Goal: Transaction & Acquisition: Purchase product/service

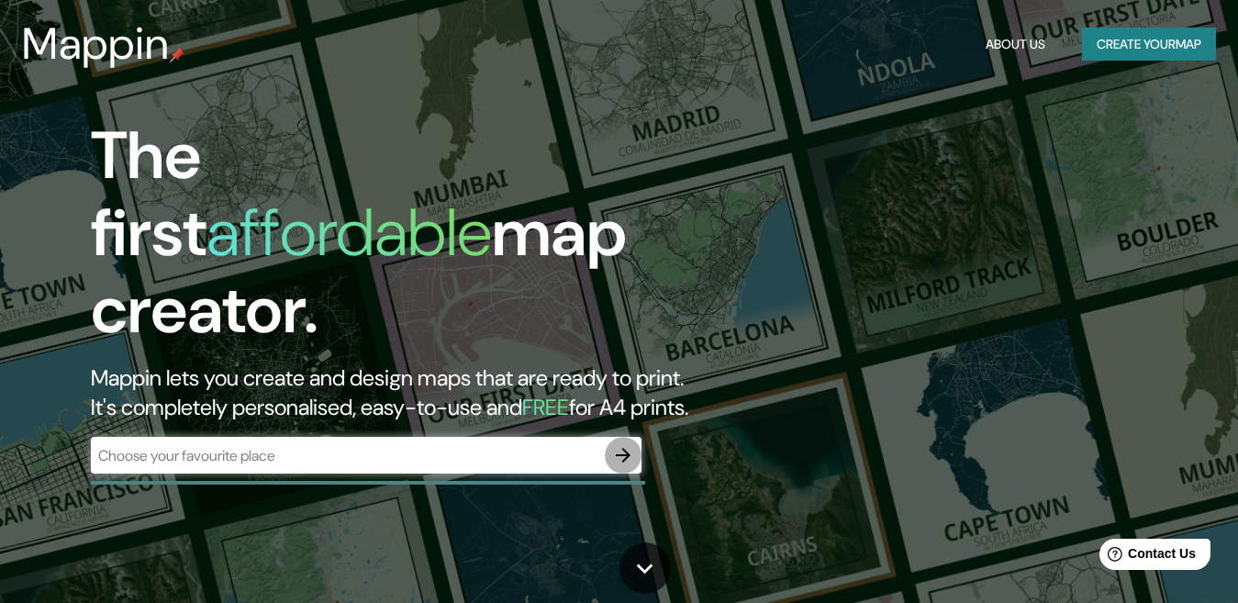
click at [630, 444] on icon "button" at bounding box center [623, 455] width 22 height 22
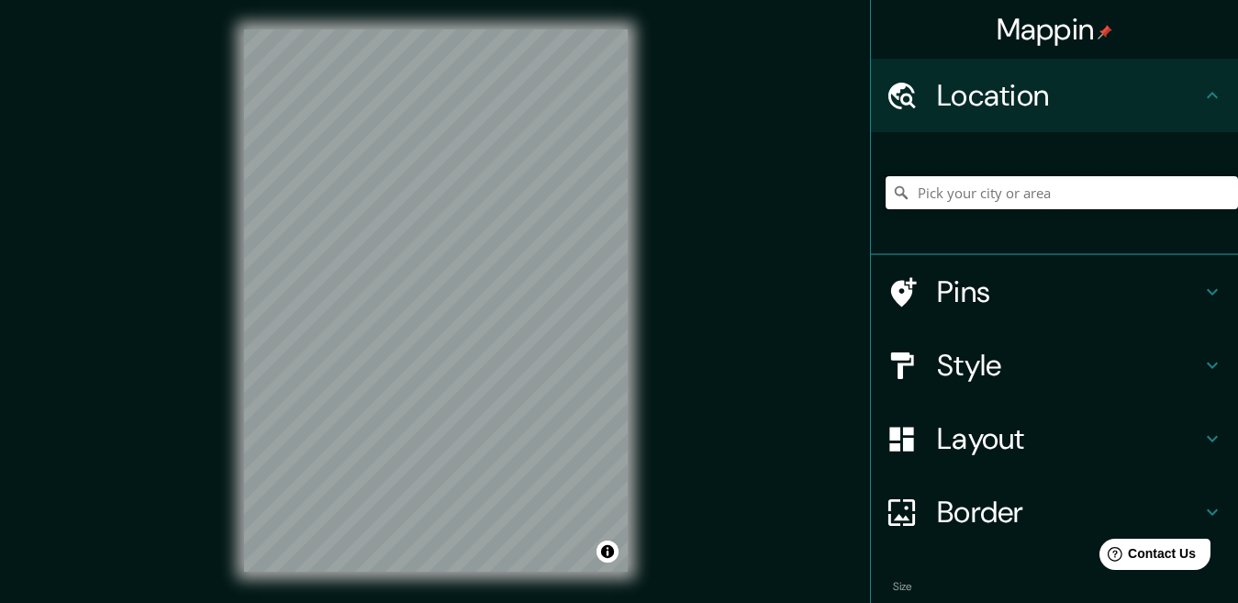
click at [938, 199] on input "Pick your city or area" at bounding box center [1061, 192] width 352 height 33
click at [918, 187] on input "Pick your city or area" at bounding box center [1061, 192] width 352 height 33
drag, startPoint x: 918, startPoint y: 187, endPoint x: 882, endPoint y: 196, distance: 37.8
click at [892, 196] on icon at bounding box center [901, 192] width 18 height 18
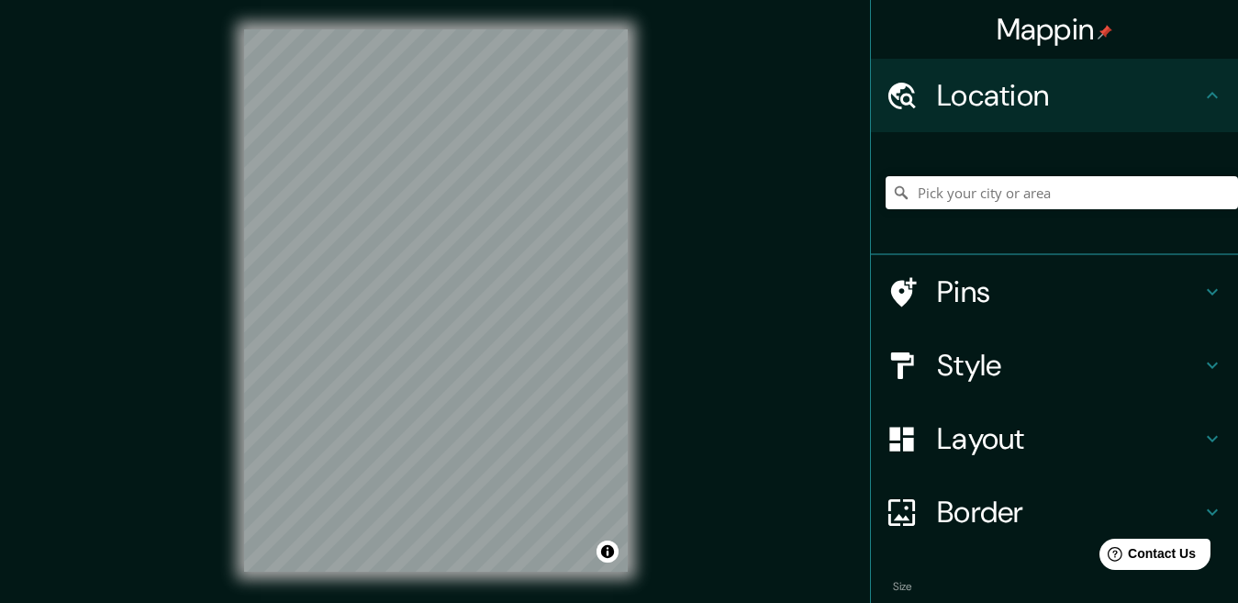
click at [892, 196] on icon at bounding box center [901, 192] width 18 height 18
click at [926, 188] on input "Pick your city or area" at bounding box center [1061, 192] width 352 height 33
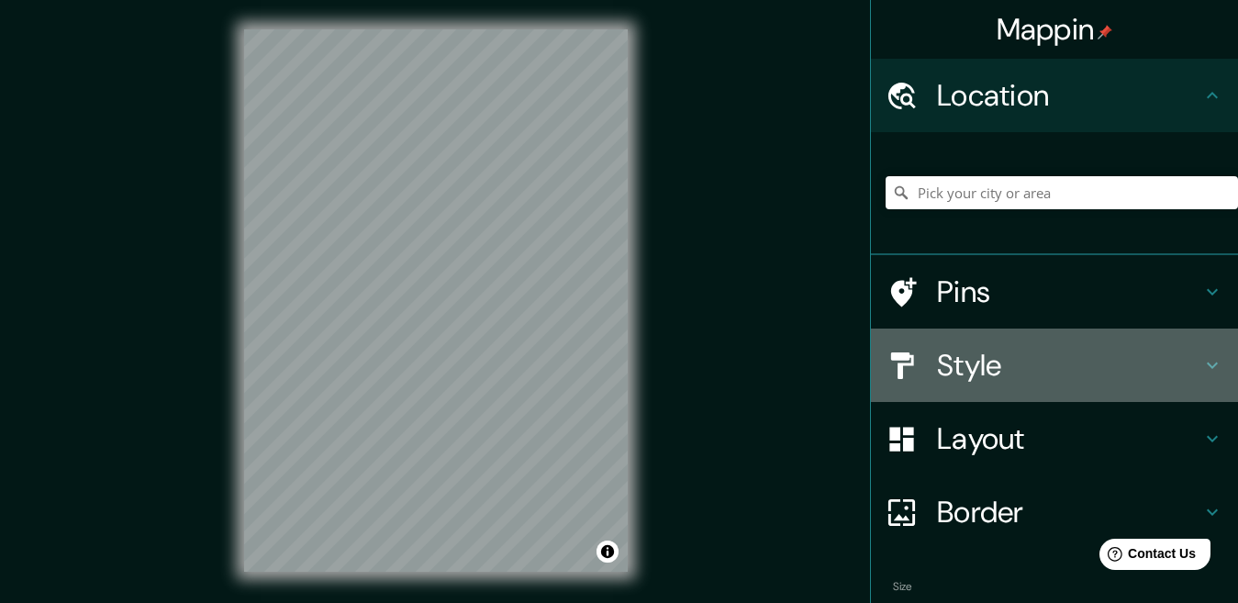
click at [950, 367] on h4 "Style" at bounding box center [1069, 365] width 264 height 37
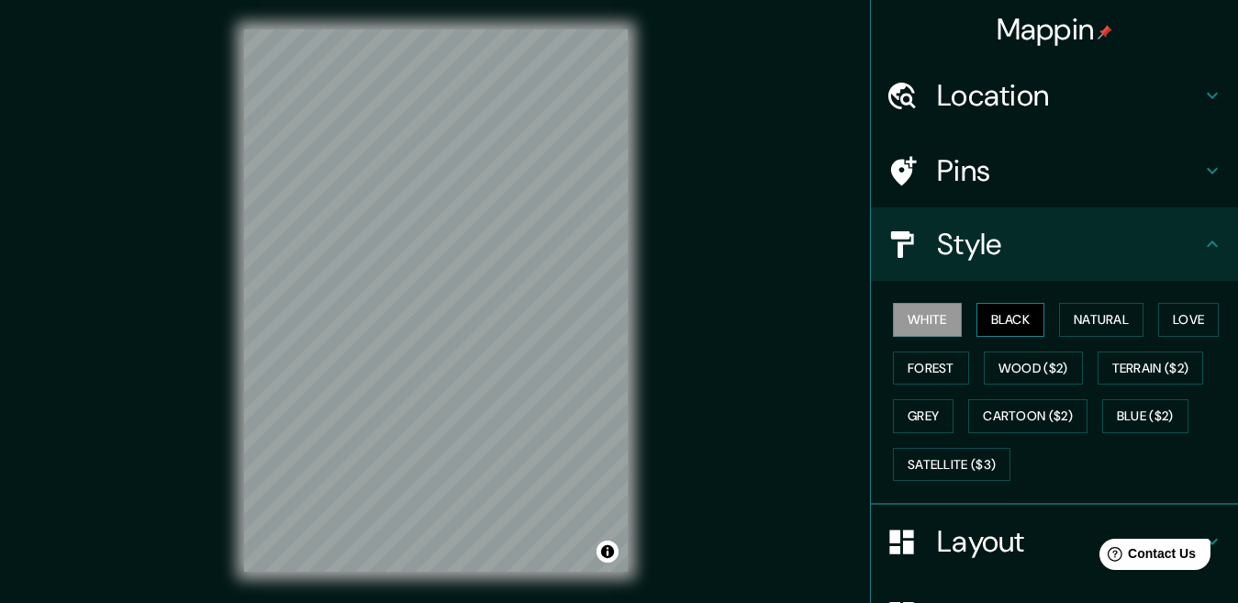
click at [984, 314] on button "Black" at bounding box center [1010, 320] width 69 height 34
click at [902, 316] on button "White" at bounding box center [927, 320] width 69 height 34
click at [1012, 317] on button "Black" at bounding box center [1010, 320] width 69 height 34
click at [1059, 320] on button "Natural" at bounding box center [1101, 320] width 84 height 34
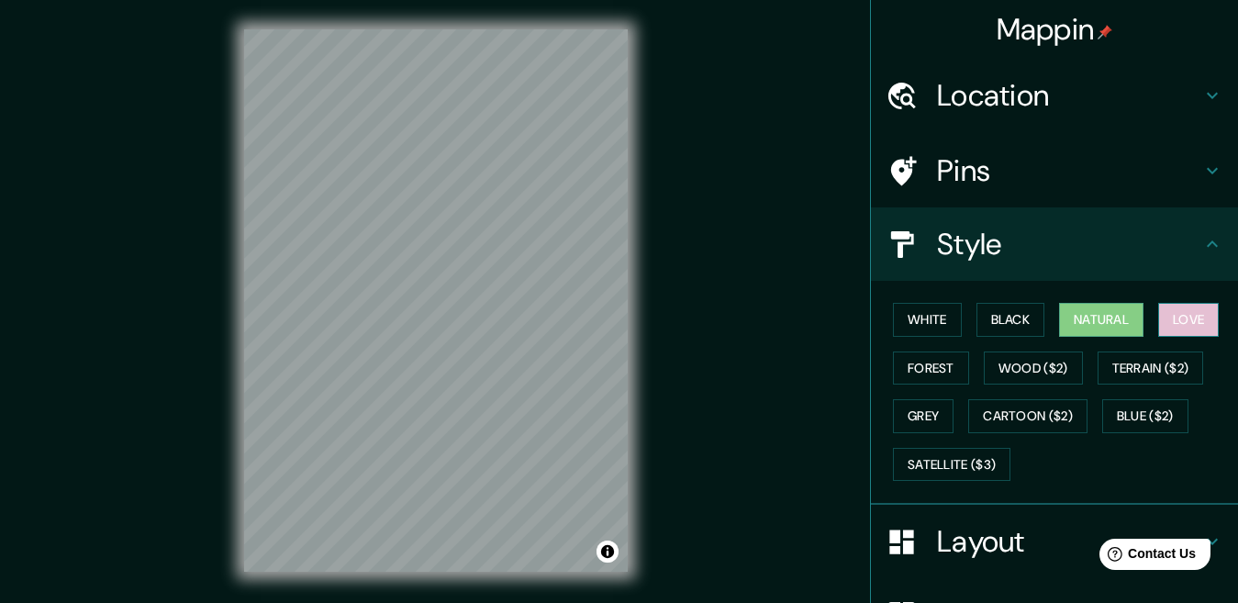
click at [1158, 319] on button "Love" at bounding box center [1188, 320] width 61 height 34
click at [942, 361] on button "Forest" at bounding box center [931, 368] width 76 height 34
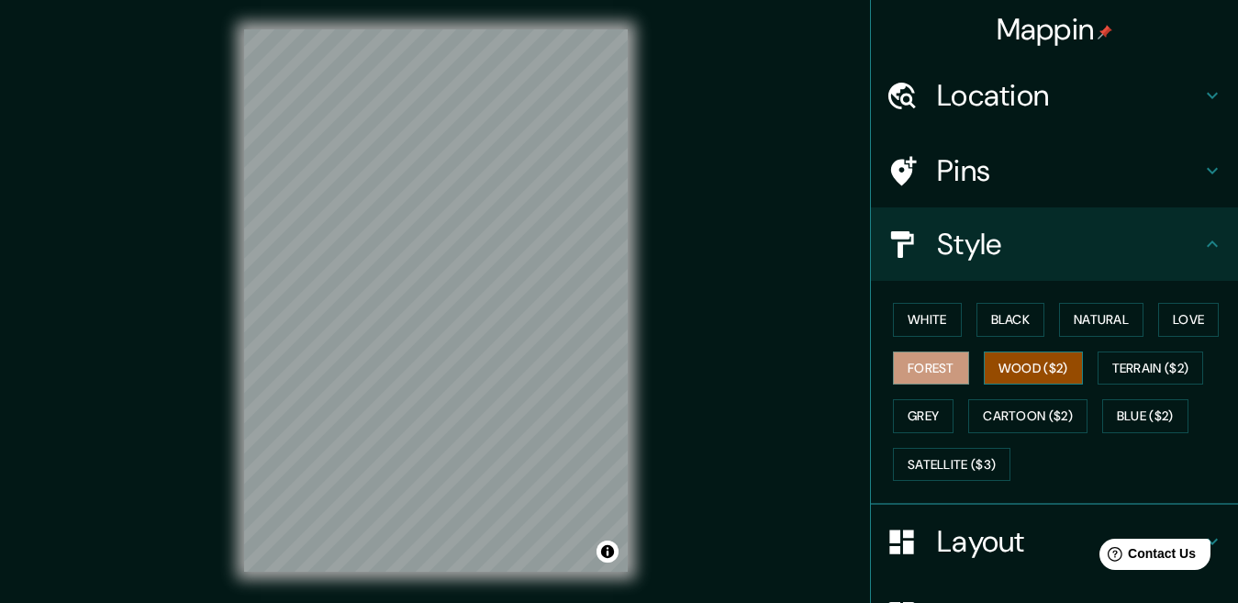
click at [995, 358] on button "Wood ($2)" at bounding box center [1032, 368] width 99 height 34
click at [1145, 356] on button "Terrain ($2)" at bounding box center [1150, 368] width 106 height 34
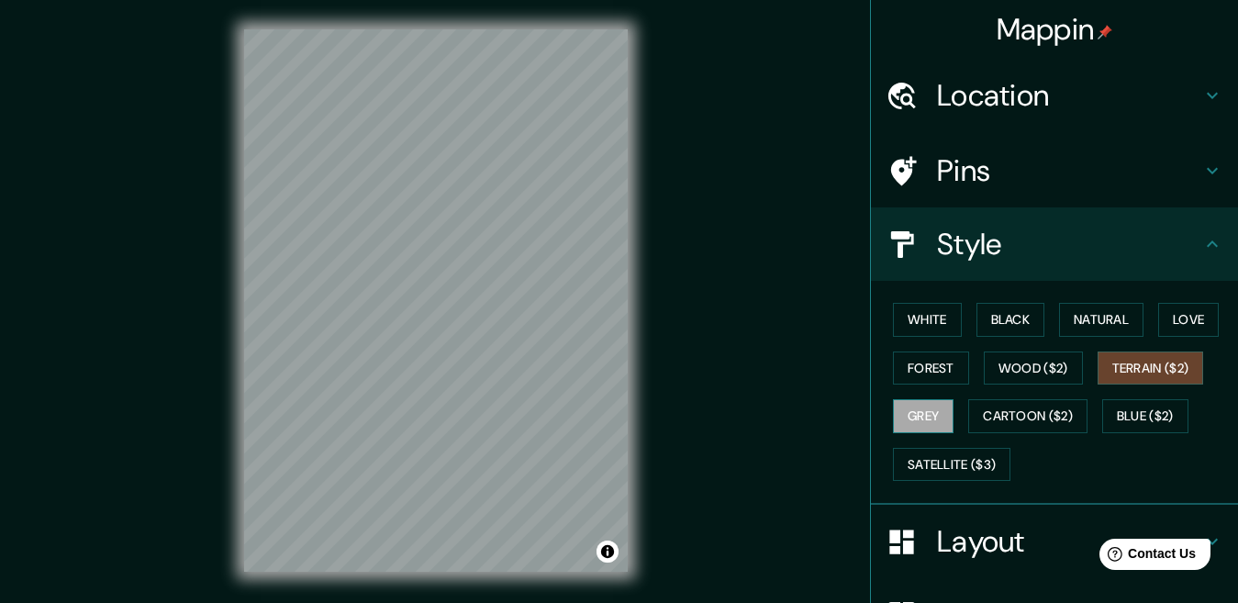
click at [898, 416] on button "Grey" at bounding box center [923, 416] width 61 height 34
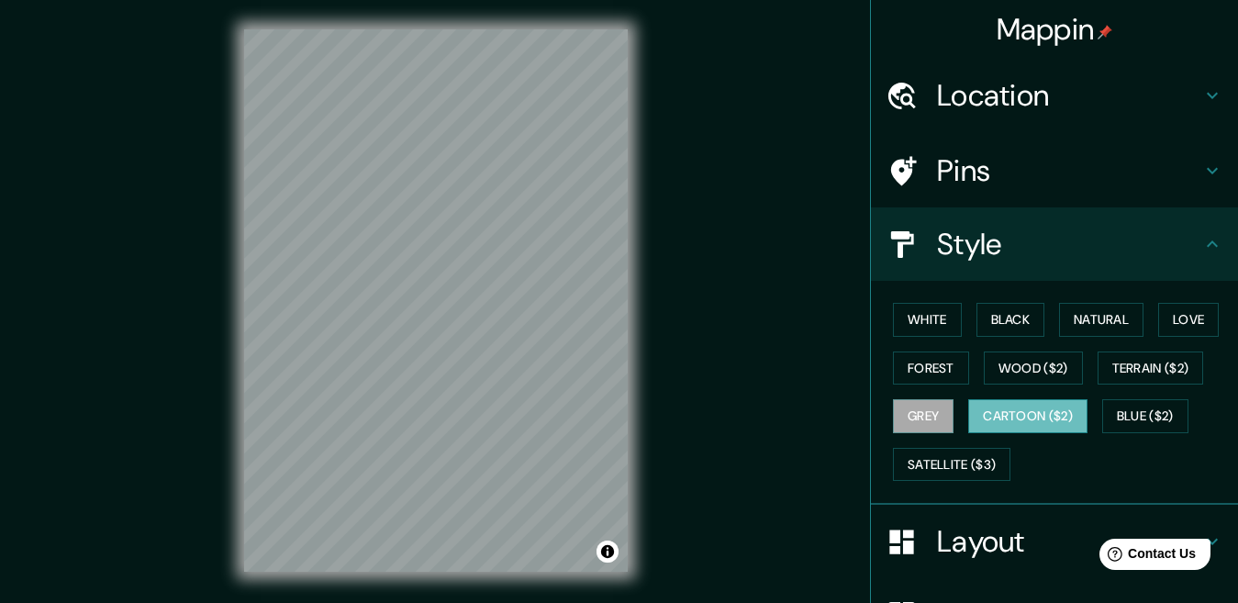
click at [991, 417] on button "Cartoon ($2)" at bounding box center [1027, 416] width 119 height 34
click at [1131, 413] on button "Blue ($2)" at bounding box center [1145, 416] width 86 height 34
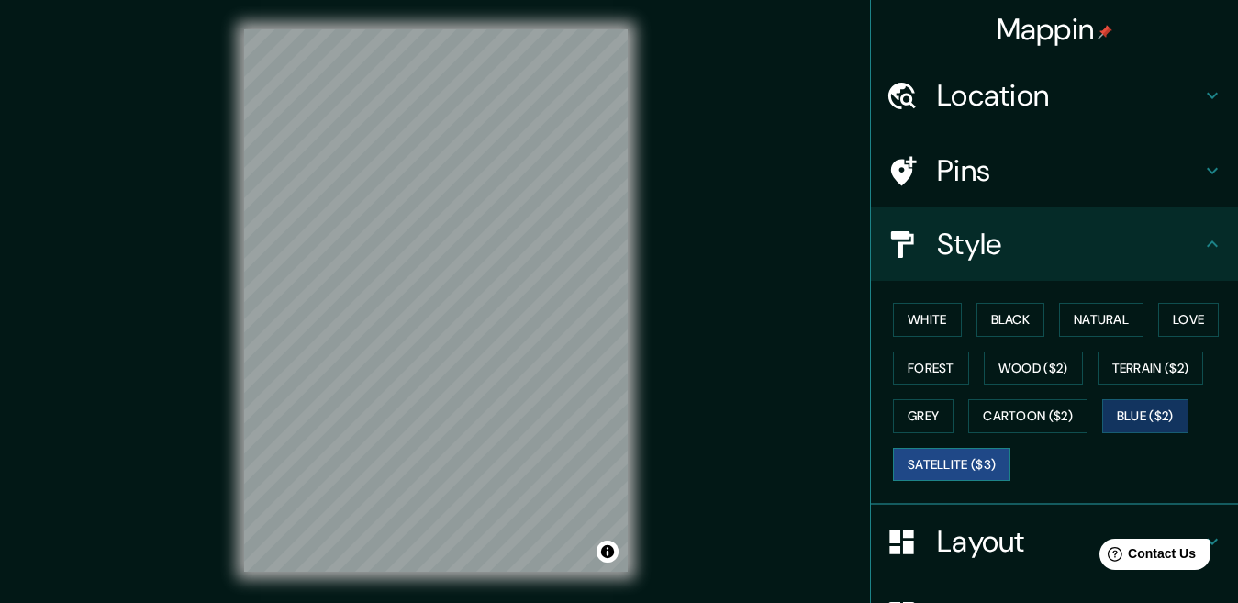
click at [914, 454] on button "Satellite ($3)" at bounding box center [951, 465] width 117 height 34
click at [1016, 367] on button "Wood ($2)" at bounding box center [1032, 368] width 99 height 34
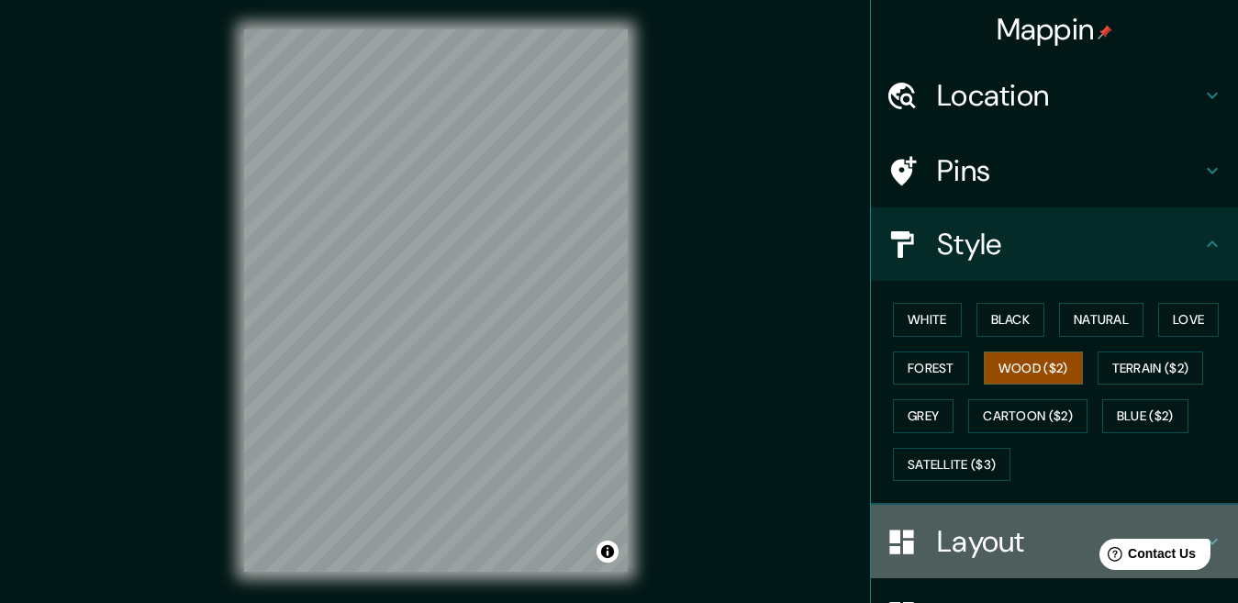
click at [920, 538] on div at bounding box center [910, 542] width 51 height 32
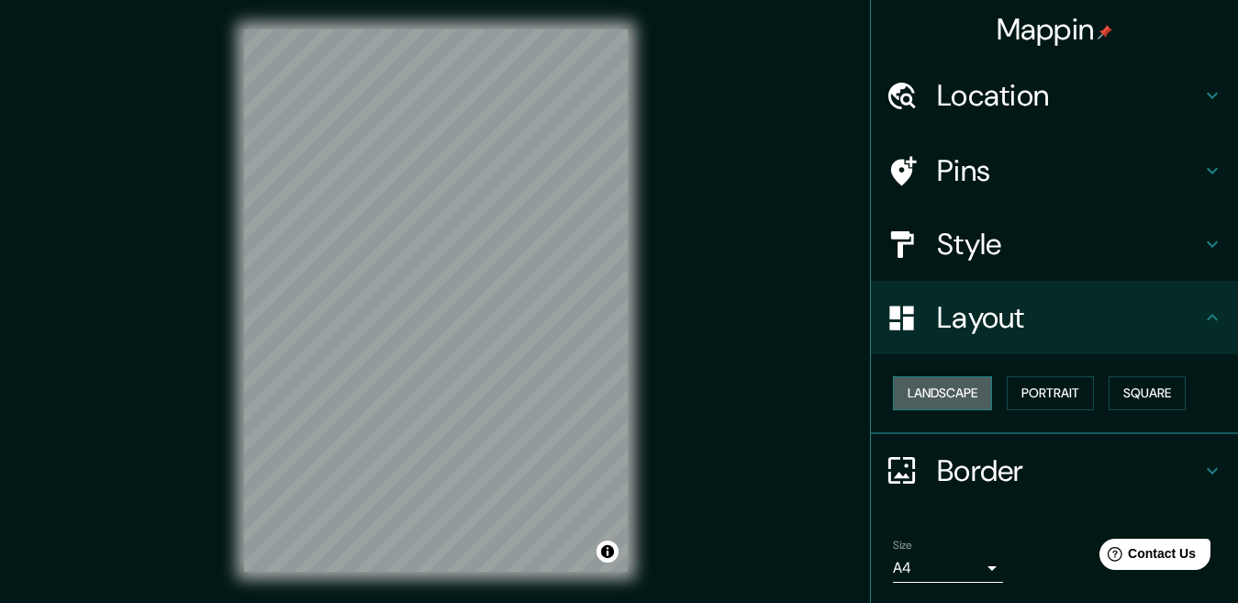
click at [910, 391] on button "Landscape" at bounding box center [942, 393] width 99 height 34
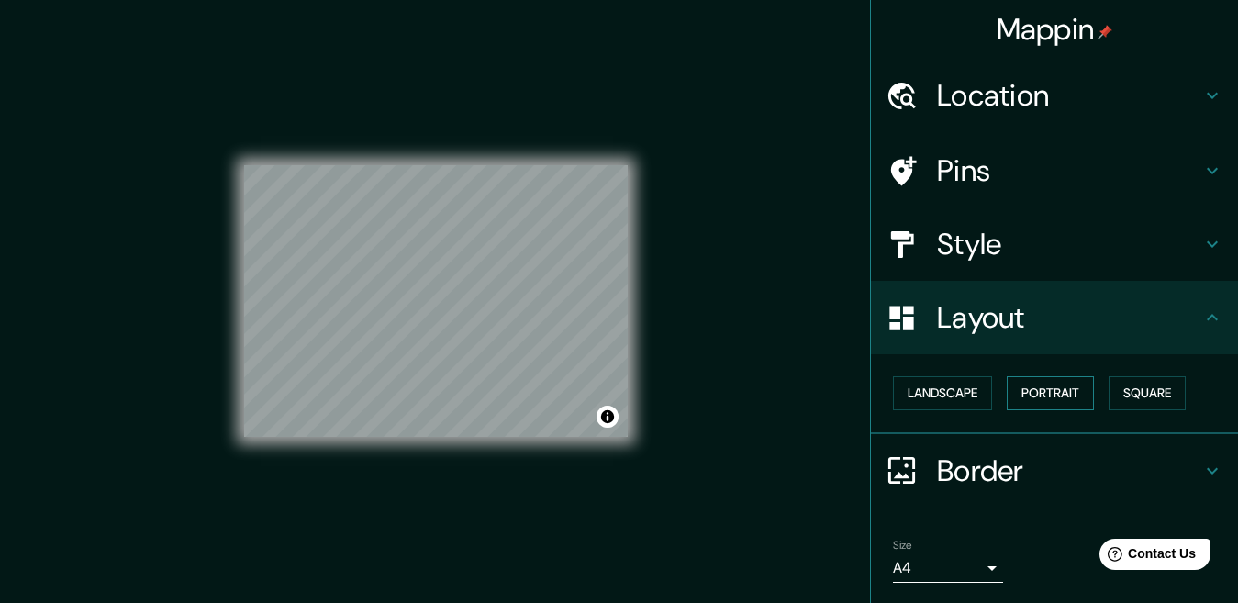
click at [1057, 385] on button "Portrait" at bounding box center [1049, 393] width 87 height 34
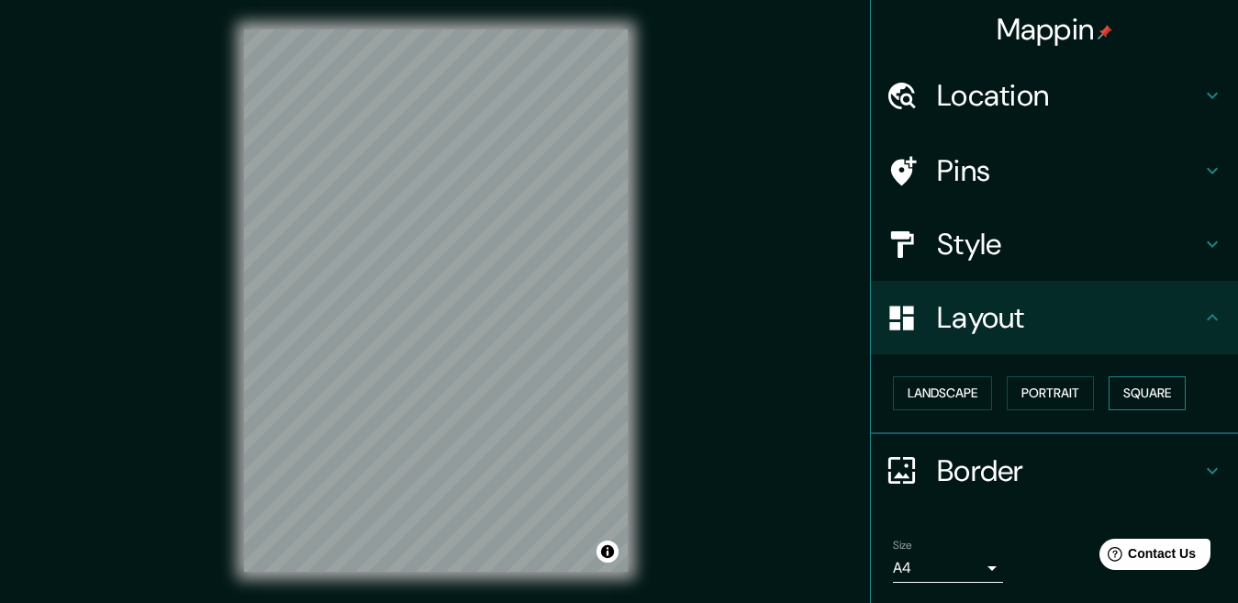
click at [1149, 395] on button "Square" at bounding box center [1146, 393] width 77 height 34
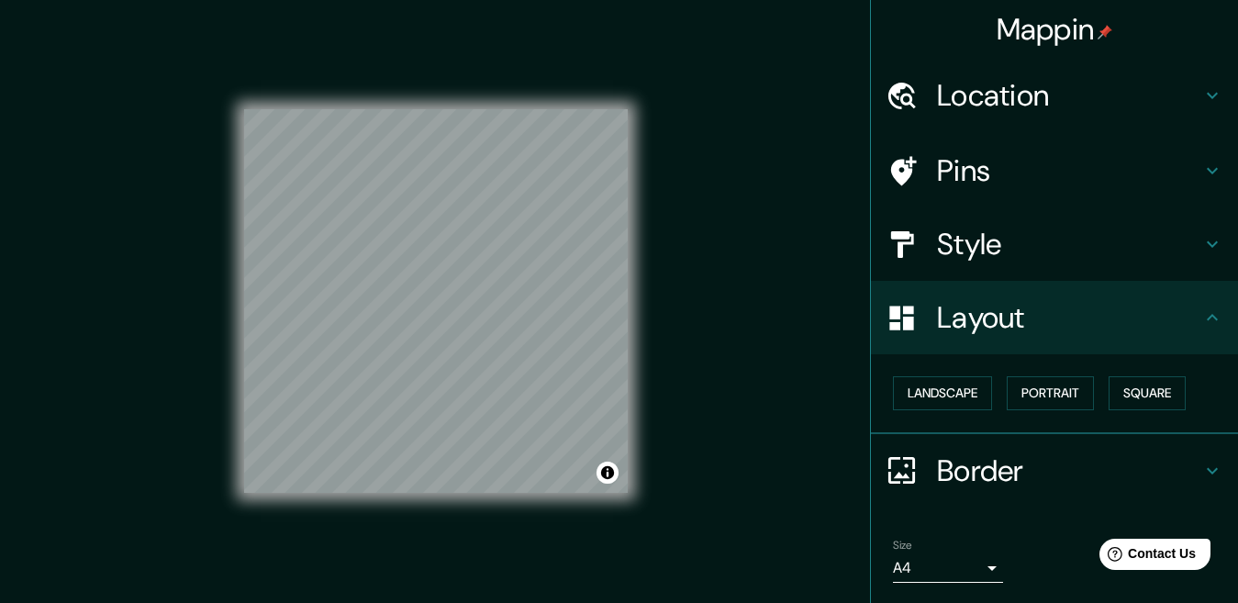
scroll to position [57, 0]
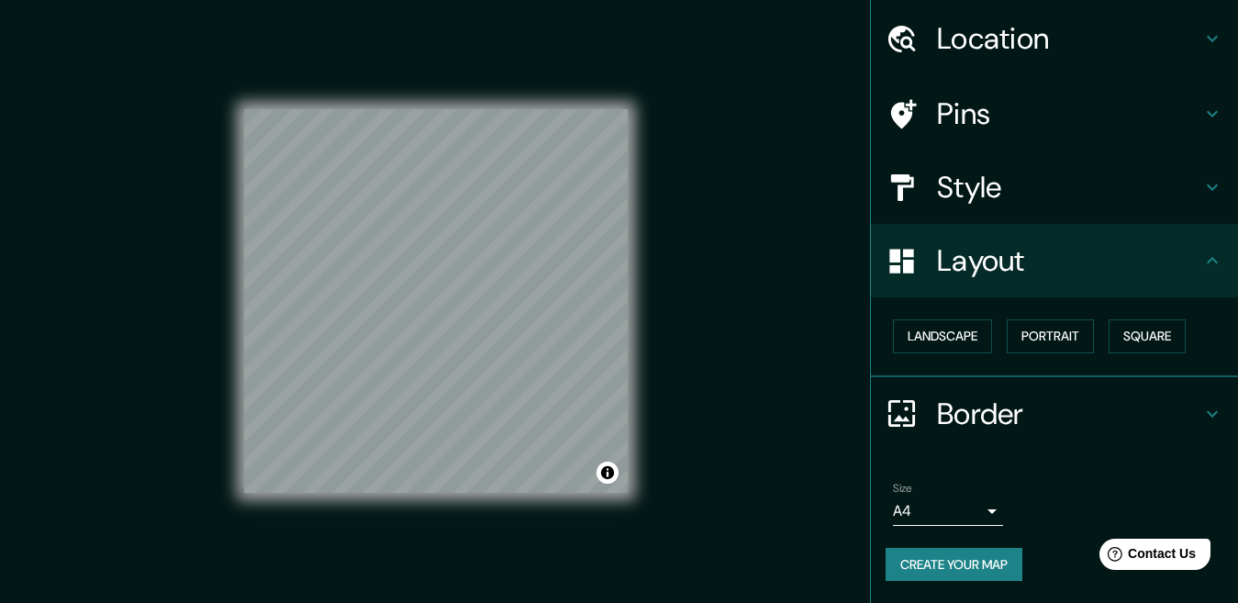
click at [1005, 412] on h4 "Border" at bounding box center [1069, 413] width 264 height 37
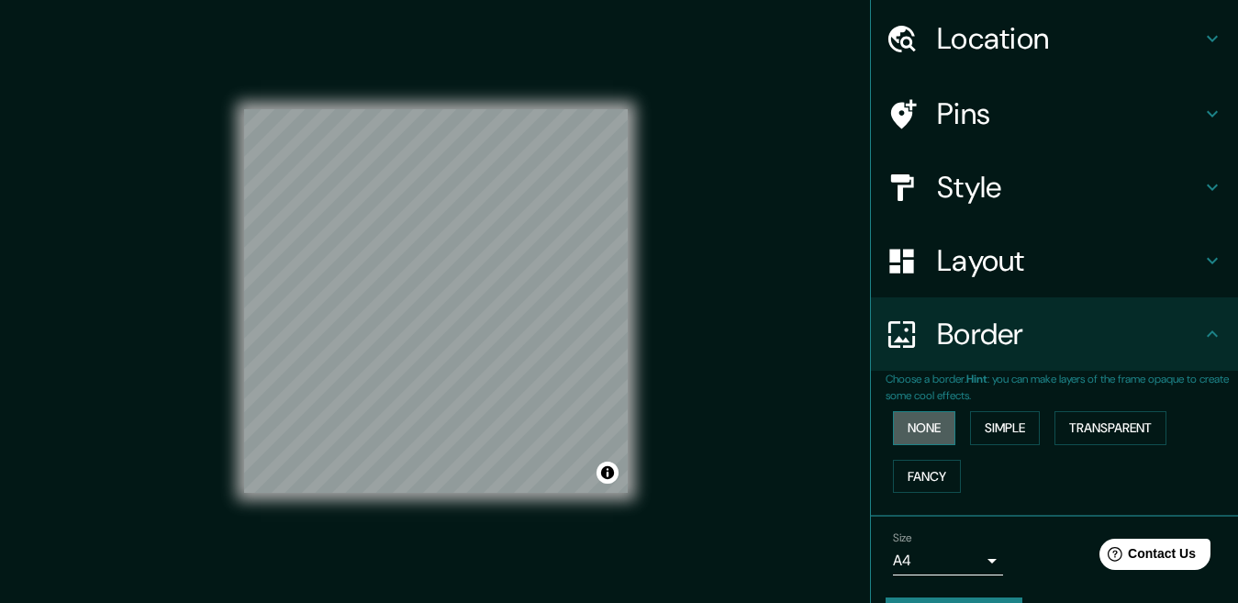
click at [919, 420] on button "None" at bounding box center [924, 428] width 62 height 34
click at [994, 418] on button "Simple" at bounding box center [1005, 428] width 70 height 34
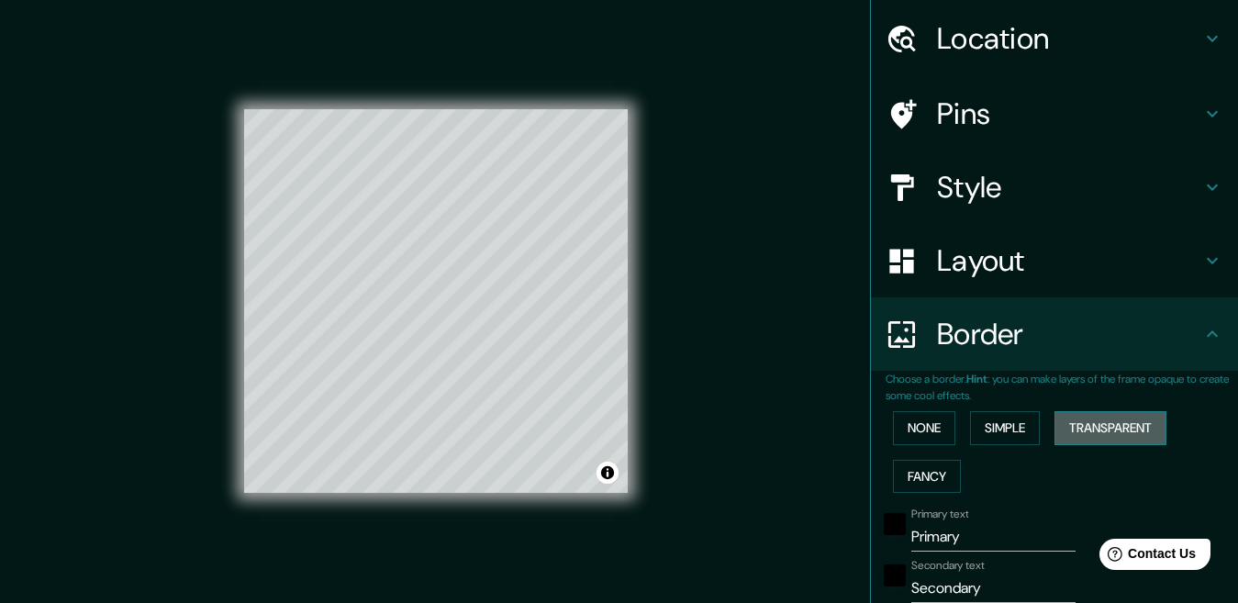
click at [1098, 426] on button "Transparent" at bounding box center [1110, 428] width 112 height 34
click at [918, 471] on button "Fancy" at bounding box center [927, 477] width 68 height 34
click at [907, 478] on button "Fancy" at bounding box center [927, 477] width 68 height 34
type input "167"
type input "33"
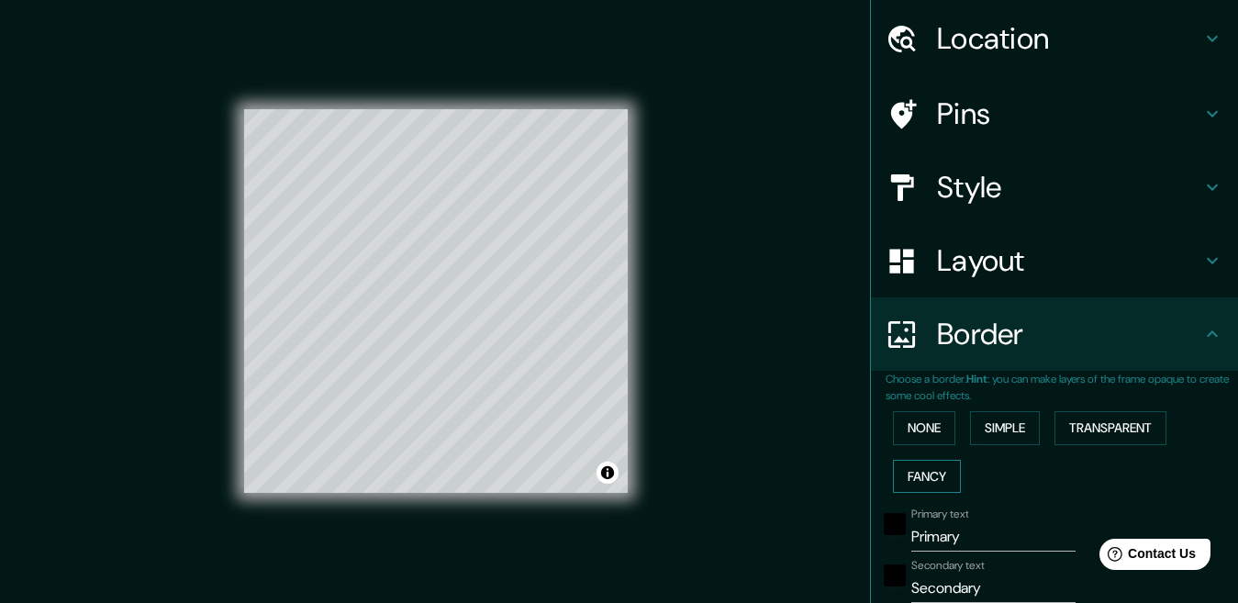
type input "33"
type input "17"
click at [1093, 428] on button "Transparent" at bounding box center [1110, 428] width 112 height 34
click at [911, 473] on button "Fancy" at bounding box center [927, 477] width 68 height 34
click at [1090, 426] on button "Transparent" at bounding box center [1110, 428] width 112 height 34
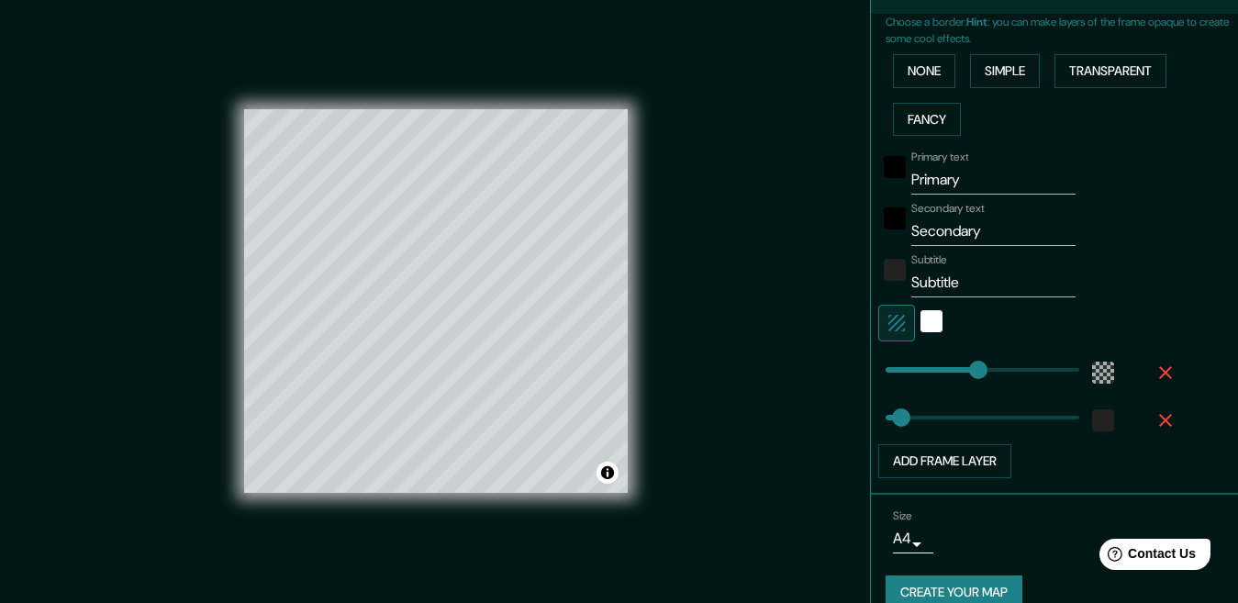
scroll to position [441, 0]
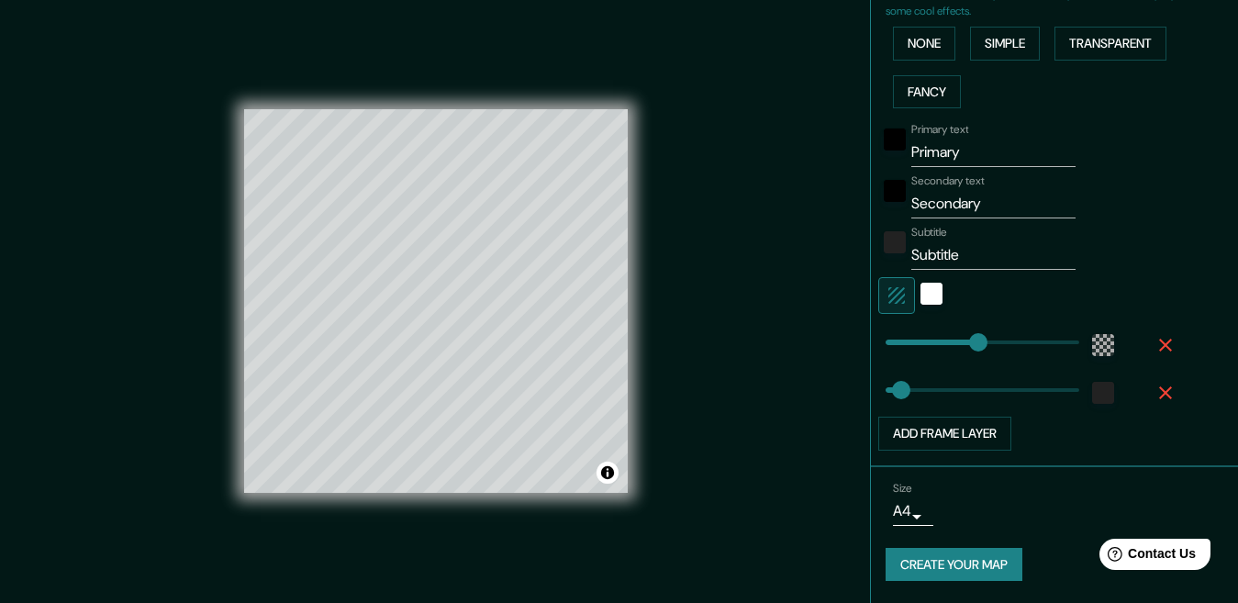
type input "33"
click at [935, 428] on button "Add frame layer" at bounding box center [944, 433] width 133 height 34
type input "201"
type input "33"
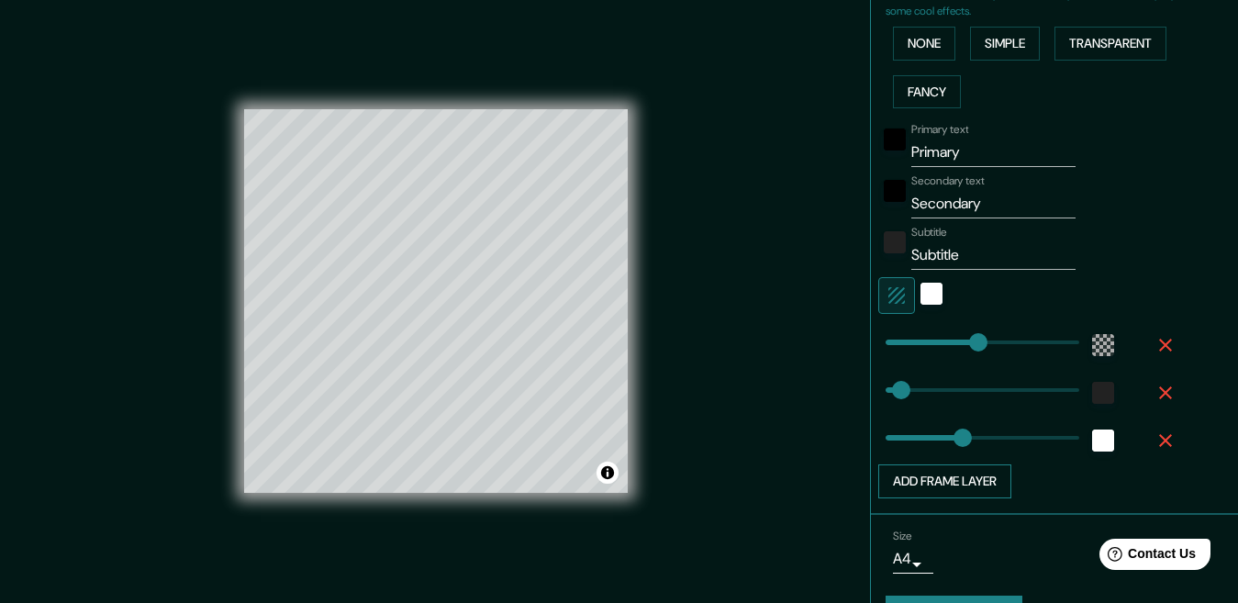
type input "141"
type input "201"
type input "125"
type input "201"
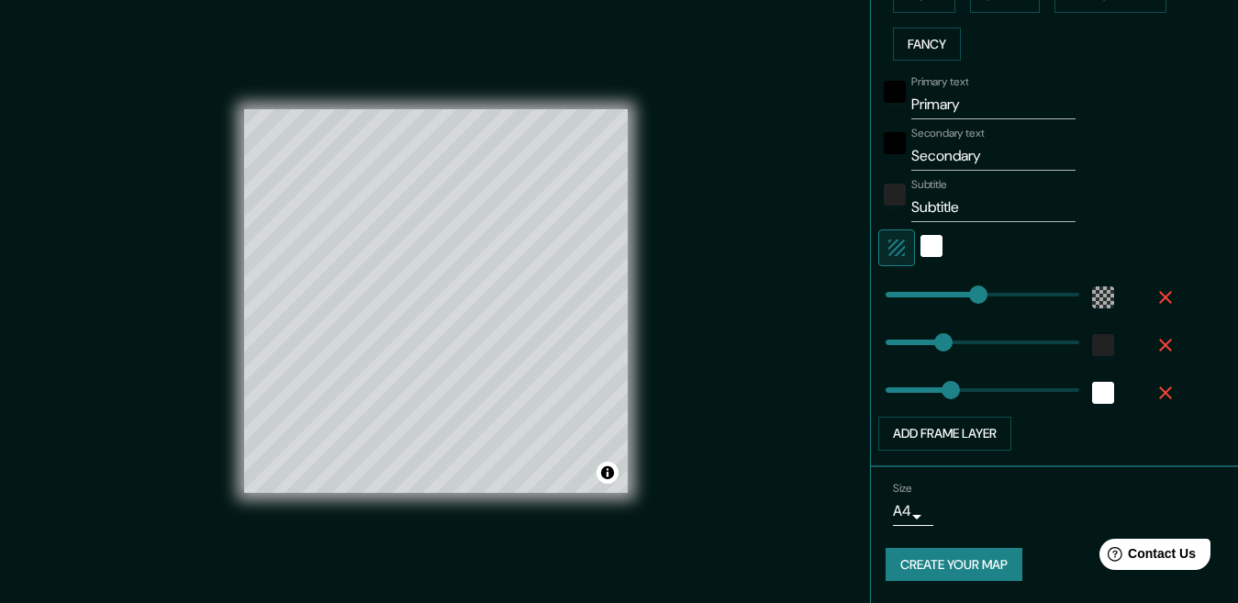
scroll to position [28, 0]
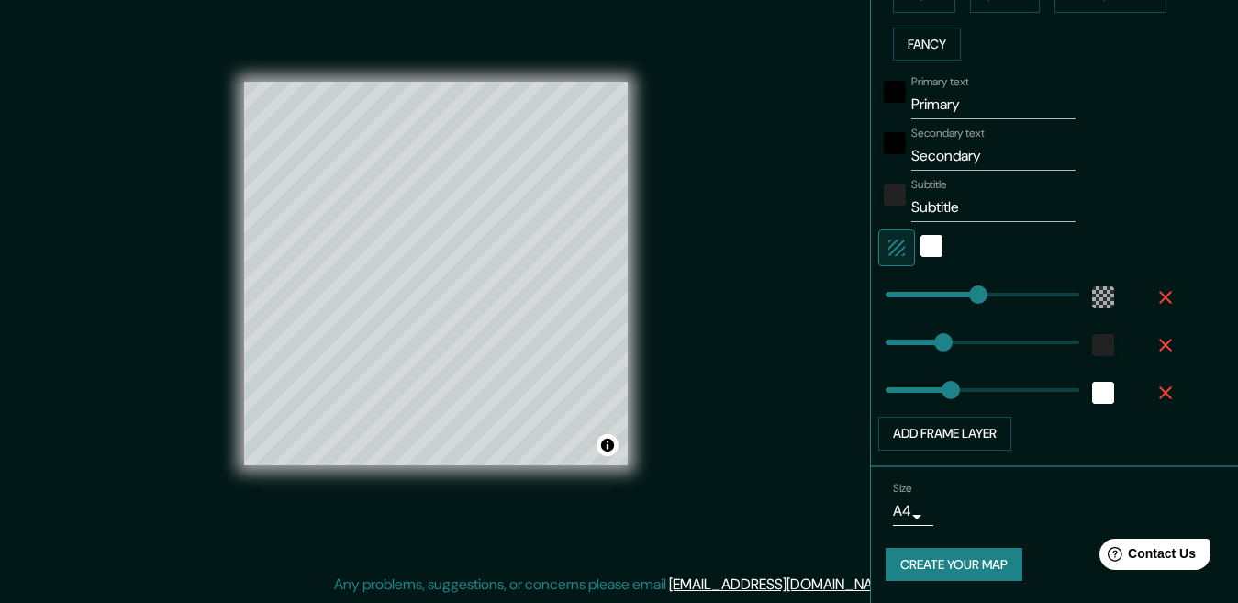
click at [950, 554] on button "Create your map" at bounding box center [953, 565] width 137 height 34
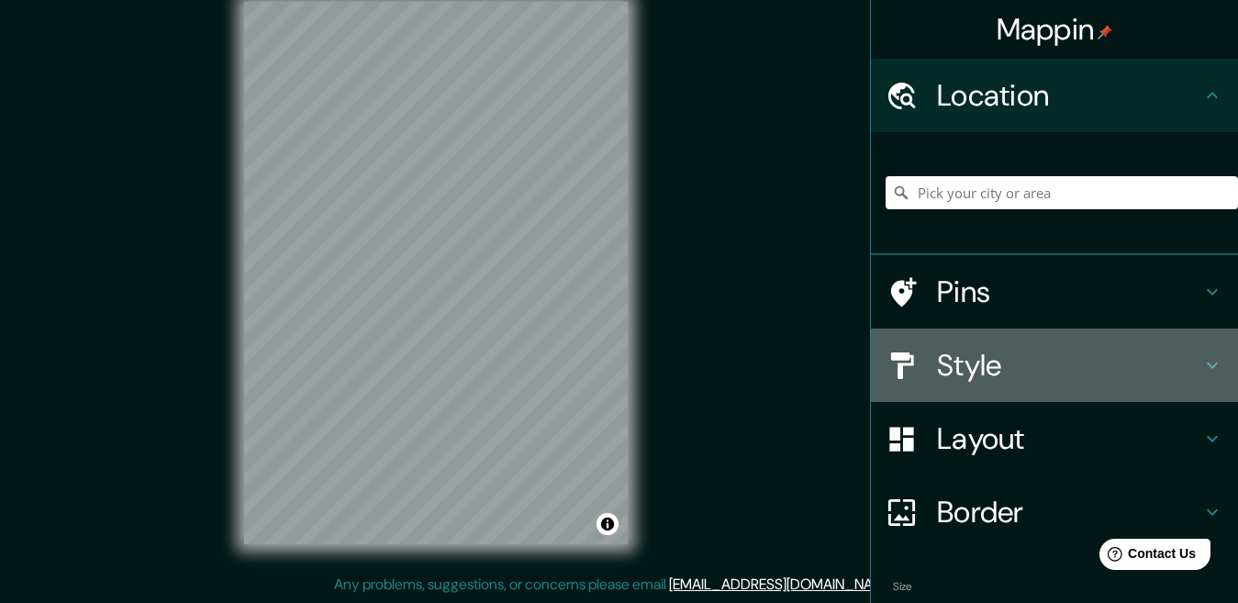
click at [937, 361] on h4 "Style" at bounding box center [1069, 365] width 264 height 37
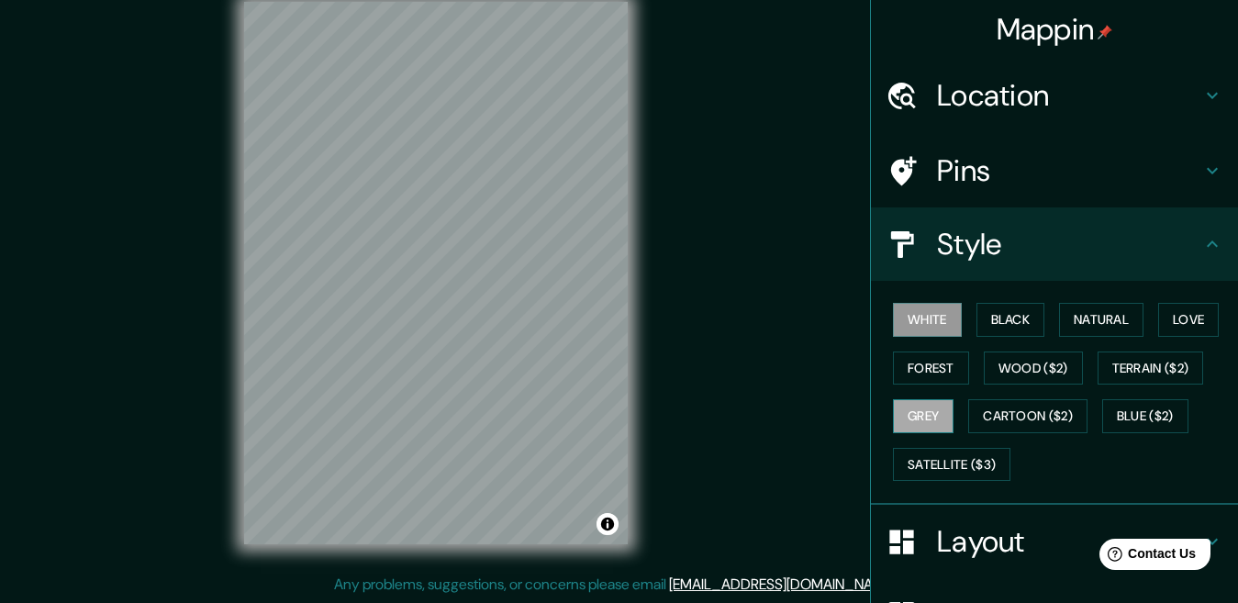
click at [914, 409] on button "Grey" at bounding box center [923, 416] width 61 height 34
click at [996, 423] on button "Cartoon ($2)" at bounding box center [1027, 416] width 119 height 34
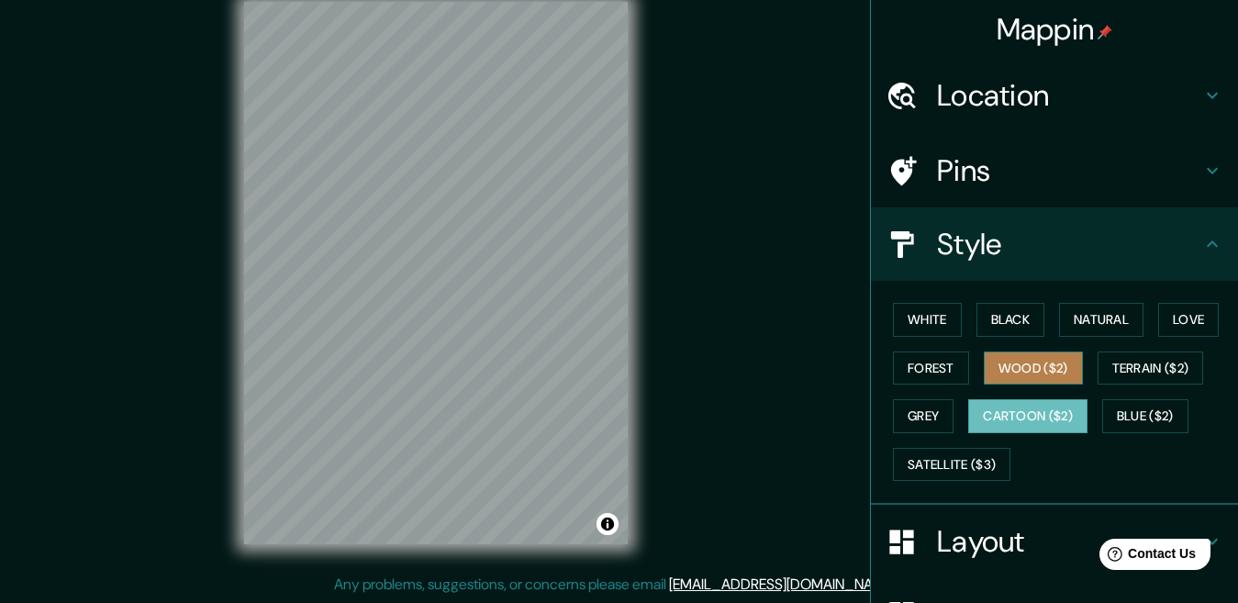
click at [1021, 368] on button "Wood ($2)" at bounding box center [1032, 368] width 99 height 34
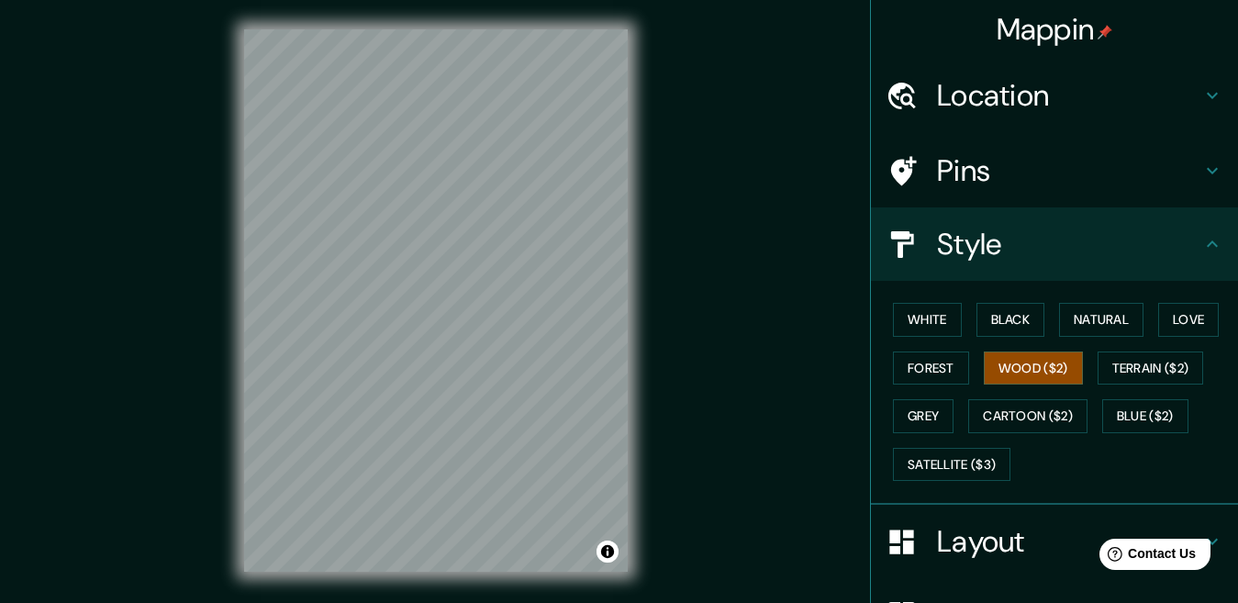
click at [1066, 184] on h4 "Pins" at bounding box center [1069, 170] width 264 height 37
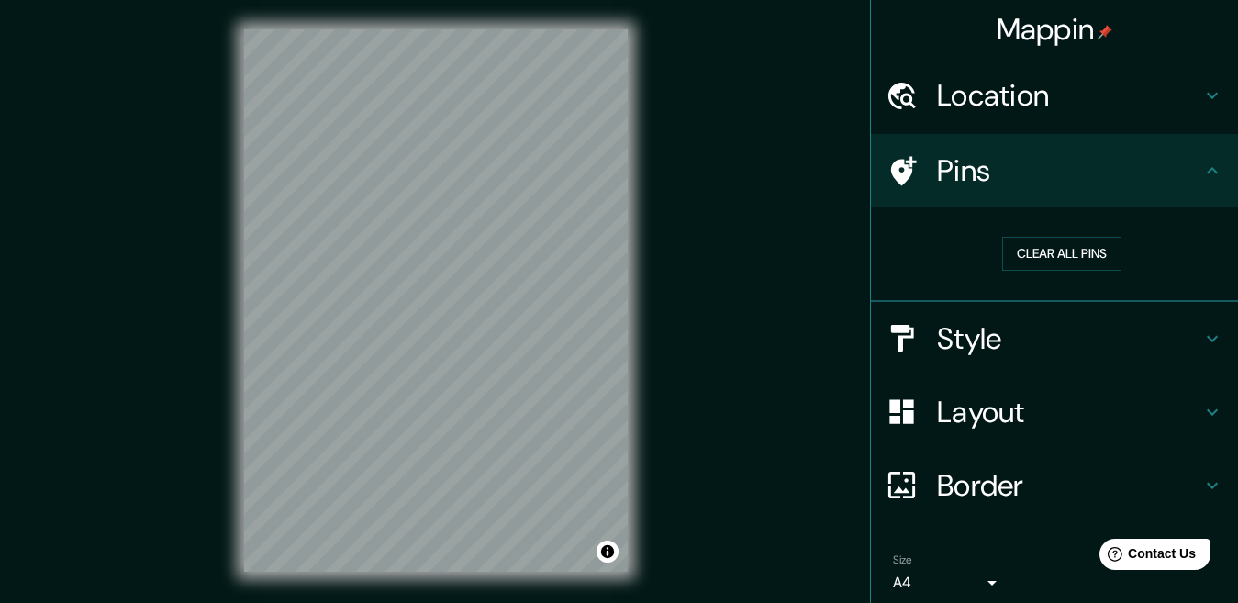
click at [1016, 94] on h4 "Location" at bounding box center [1069, 95] width 264 height 37
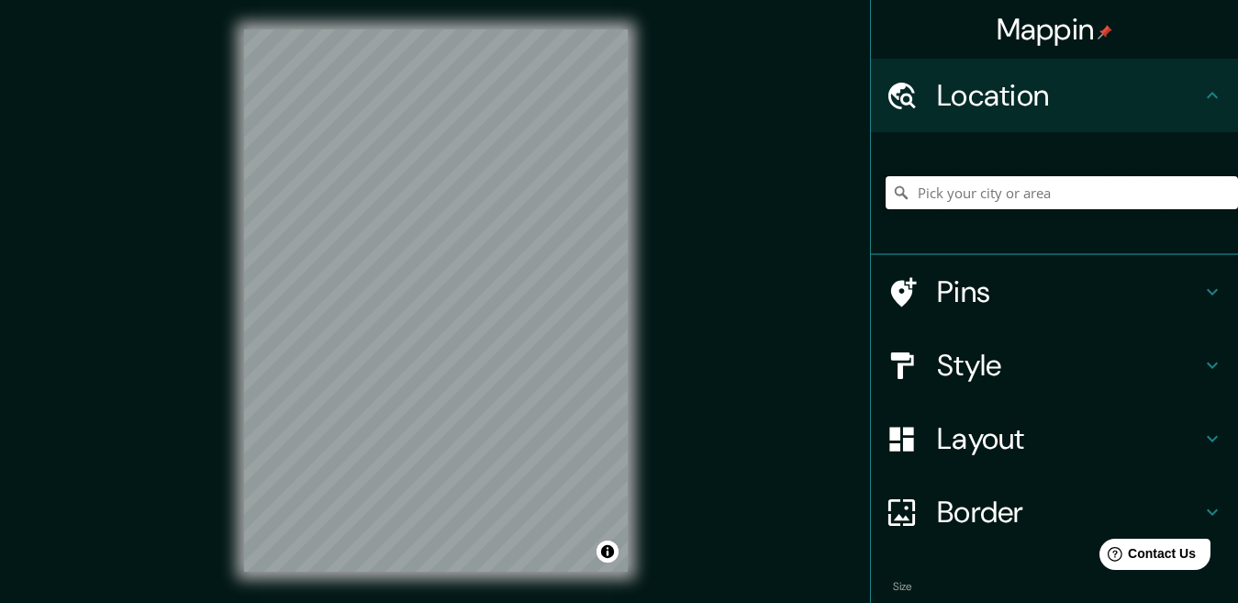
click at [907, 185] on input "Pick your city or area" at bounding box center [1061, 192] width 352 height 33
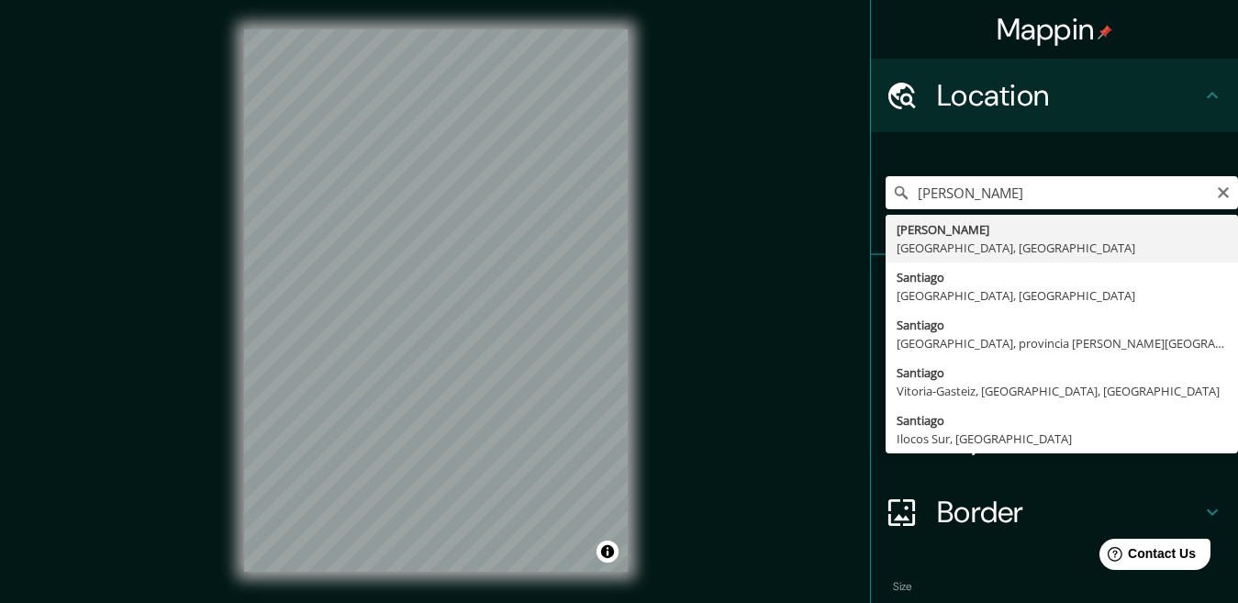
type input "[PERSON_NAME], [GEOGRAPHIC_DATA], [GEOGRAPHIC_DATA]"
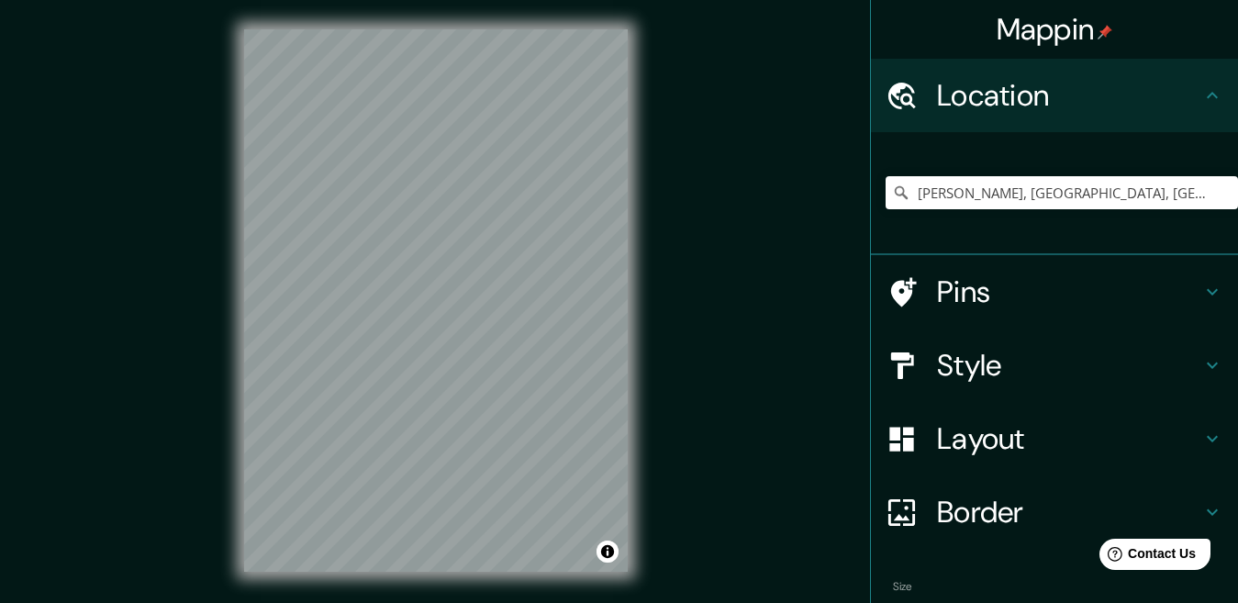
click at [972, 376] on h4 "Style" at bounding box center [1069, 365] width 264 height 37
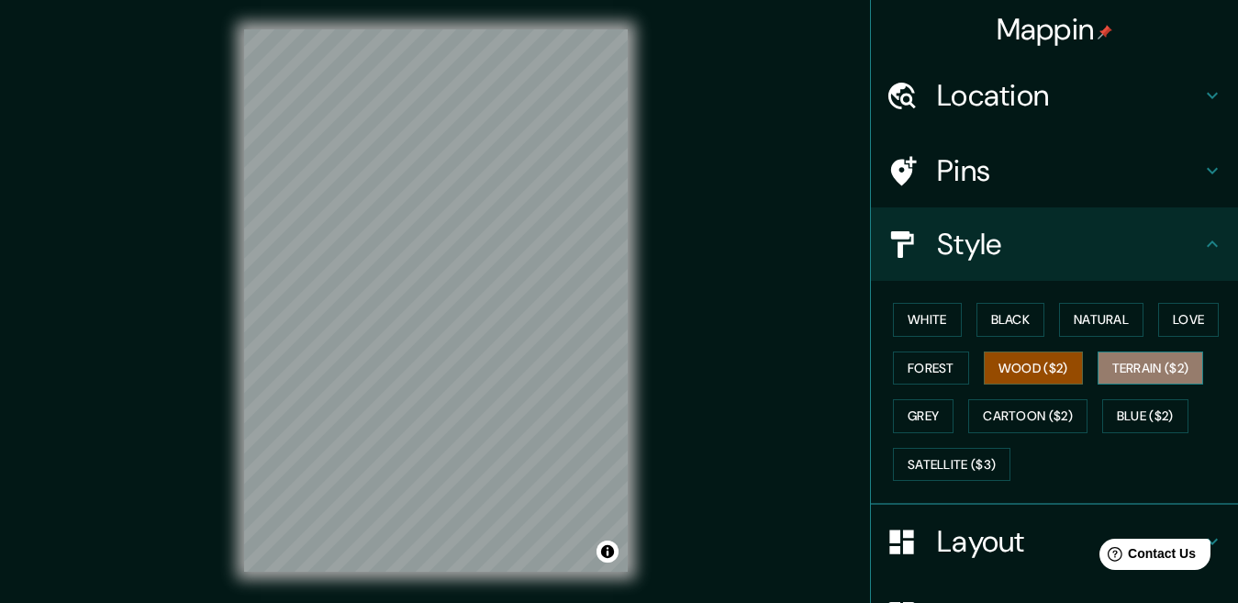
click at [1153, 370] on button "Terrain ($2)" at bounding box center [1150, 368] width 106 height 34
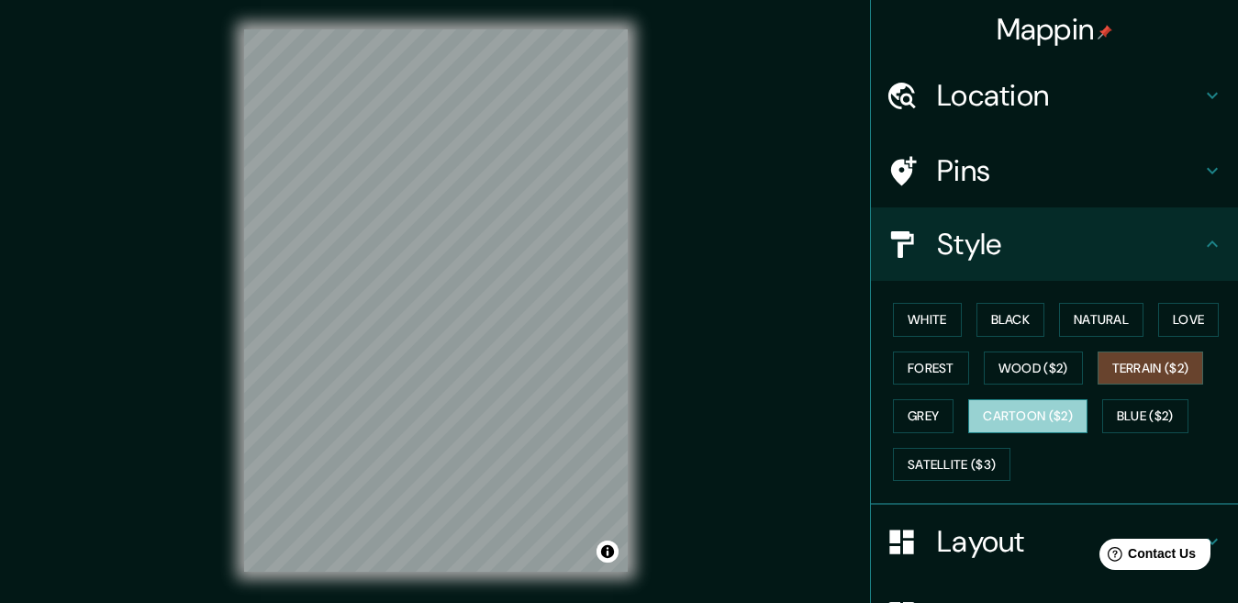
click at [1034, 415] on button "Cartoon ($2)" at bounding box center [1027, 416] width 119 height 34
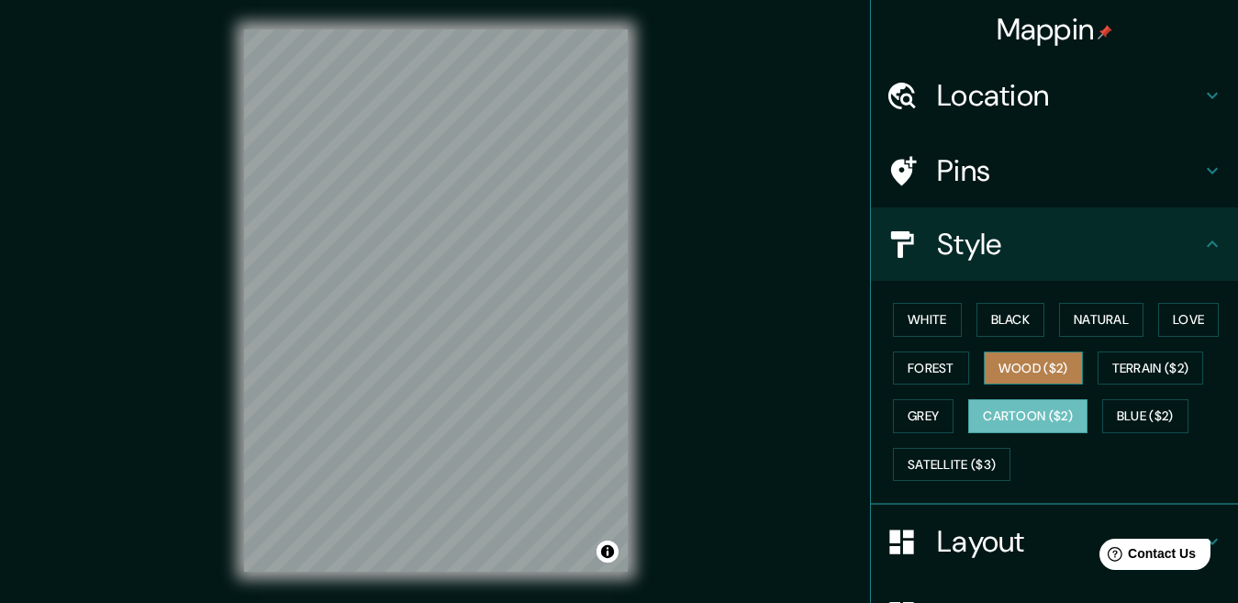
click at [1015, 359] on button "Wood ($2)" at bounding box center [1032, 368] width 99 height 34
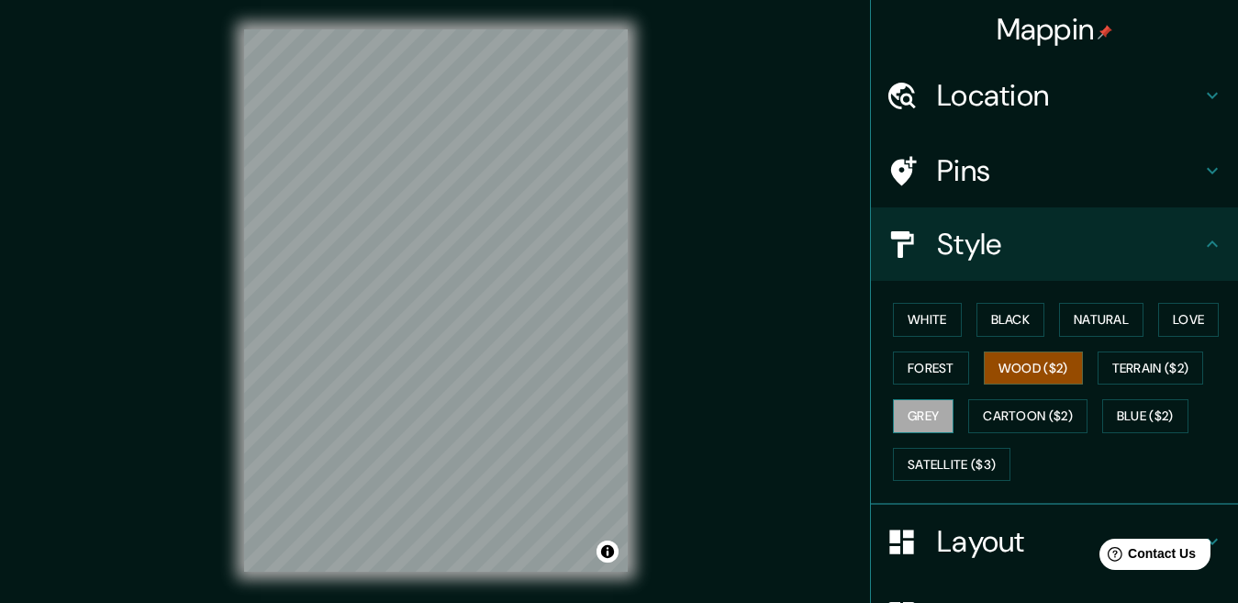
click at [922, 419] on button "Grey" at bounding box center [923, 416] width 61 height 34
click at [929, 328] on button "White" at bounding box center [927, 320] width 69 height 34
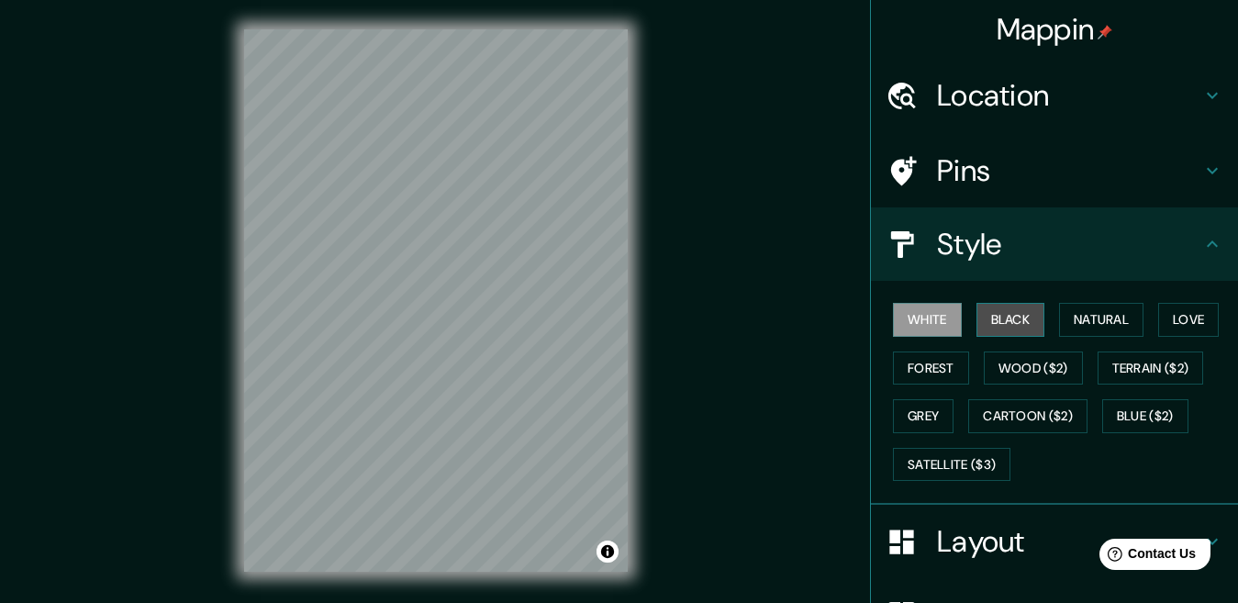
click at [1015, 317] on button "Black" at bounding box center [1010, 320] width 69 height 34
click at [976, 303] on button "Black" at bounding box center [1010, 320] width 69 height 34
